Goal: Task Accomplishment & Management: Use online tool/utility

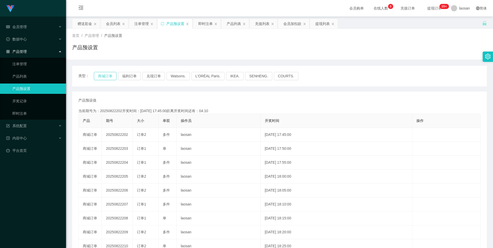
click at [101, 74] on button "商城订单" at bounding box center [105, 76] width 23 height 8
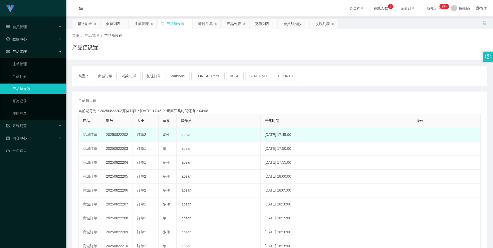
drag, startPoint x: 123, startPoint y: 135, endPoint x: 149, endPoint y: 135, distance: 26.3
click at [149, 135] on tr "商城订单 20250822202 订单2 多件 laosan [DATE] 17:45:00 编 辑 限制投注" at bounding box center [280, 135] width 402 height 14
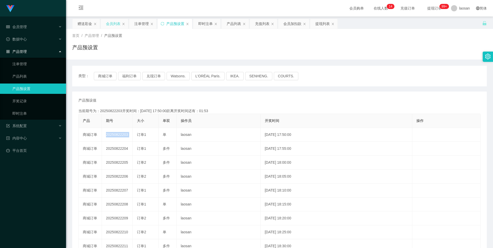
click at [110, 20] on div "会员列表" at bounding box center [113, 24] width 14 height 10
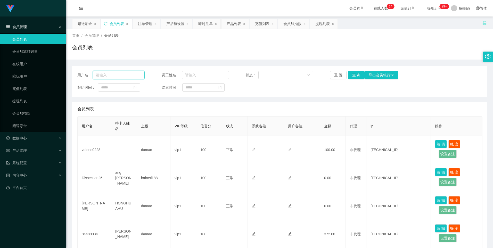
click at [126, 78] on input "text" at bounding box center [119, 75] width 52 height 8
click at [121, 75] on input "text" at bounding box center [119, 75] width 52 height 8
paste input "97480060"
type input "97480060"
click at [358, 74] on button "查 询" at bounding box center [356, 75] width 17 height 8
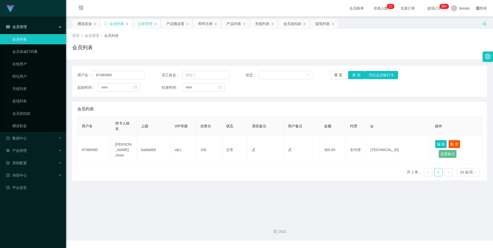
drag, startPoint x: 143, startPoint y: 21, endPoint x: 142, endPoint y: 27, distance: 6.2
click at [143, 21] on div "注单管理" at bounding box center [145, 24] width 14 height 10
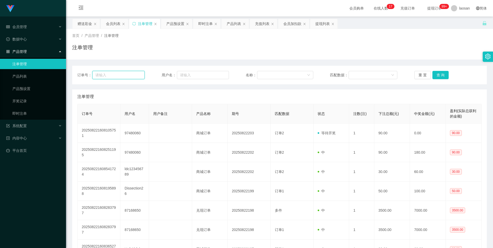
click at [133, 78] on input "text" at bounding box center [118, 75] width 52 height 8
paste input "97480060"
type input "97480060"
click at [438, 77] on button "查 询" at bounding box center [441, 75] width 17 height 8
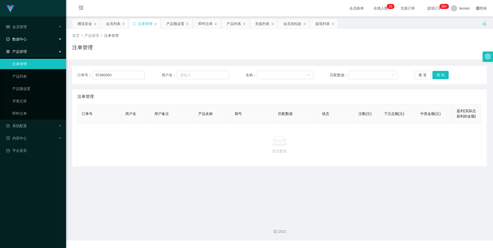
click at [24, 35] on div "数据中心" at bounding box center [33, 39] width 66 height 10
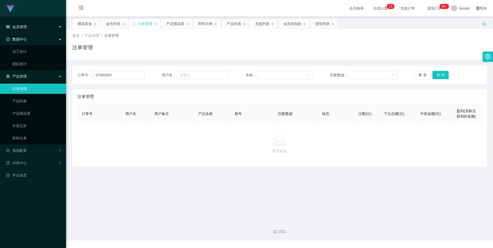
click at [29, 28] on div "会员管理" at bounding box center [33, 27] width 66 height 10
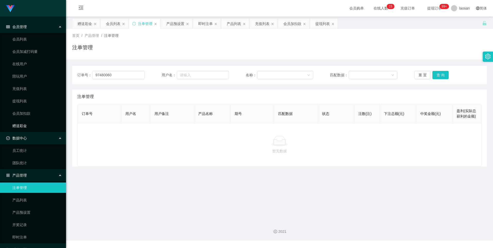
click at [21, 125] on link "赠送彩金" at bounding box center [37, 126] width 50 height 10
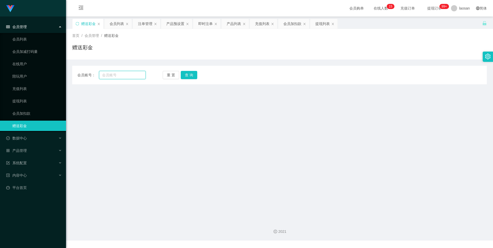
click at [113, 74] on input "text" at bounding box center [122, 75] width 46 height 8
paste input "97480060"
type input "97480060"
click at [194, 74] on button "查 询" at bounding box center [189, 75] width 17 height 8
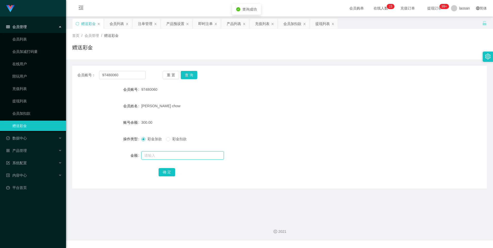
click at [158, 156] on input "text" at bounding box center [182, 155] width 83 height 8
type input "90"
click at [173, 172] on button "确 定" at bounding box center [167, 172] width 17 height 8
